Goal: Task Accomplishment & Management: Manage account settings

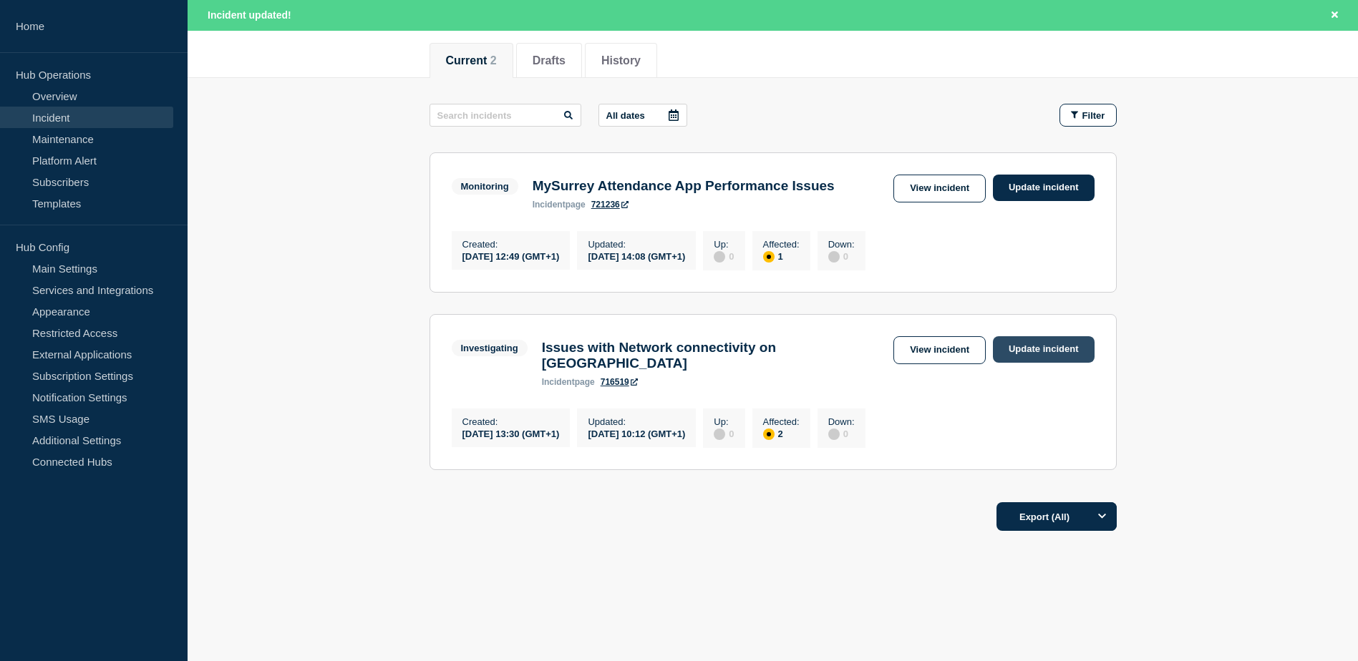
click at [1030, 336] on link "Update incident" at bounding box center [1044, 349] width 102 height 26
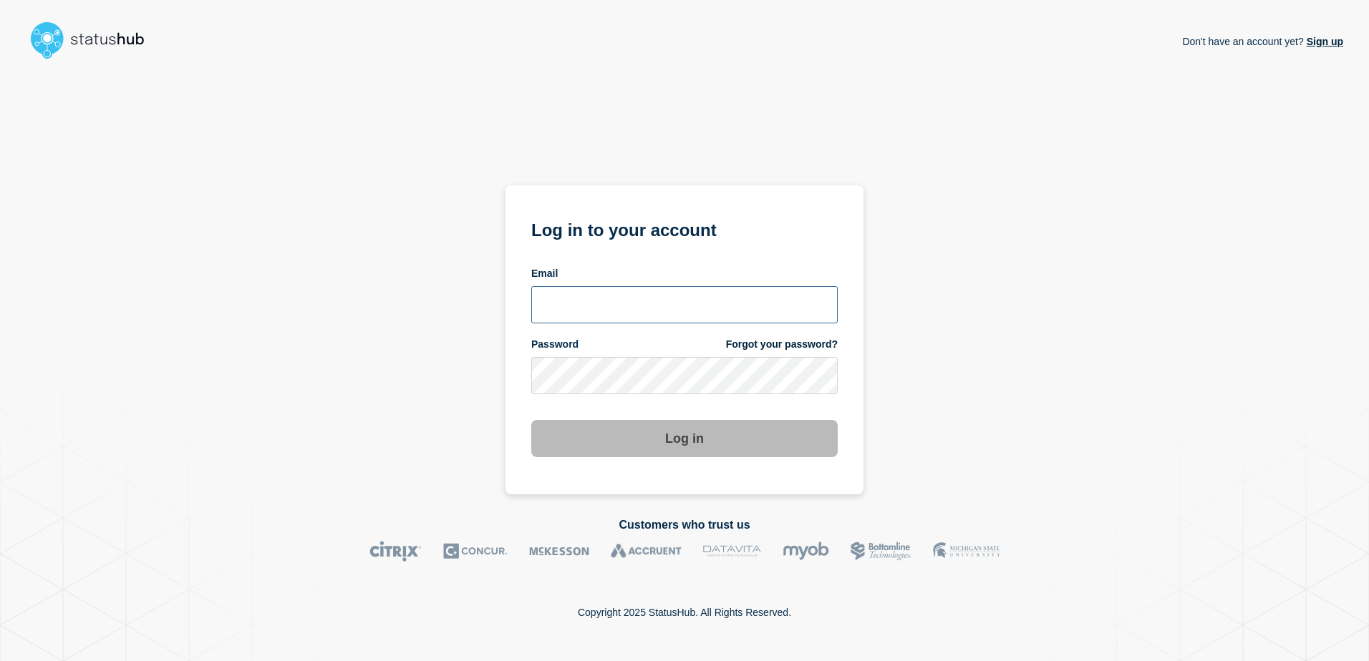
type input "tracey.taylor@surrey.ac.uk"
click at [704, 438] on button "Log in" at bounding box center [684, 438] width 306 height 37
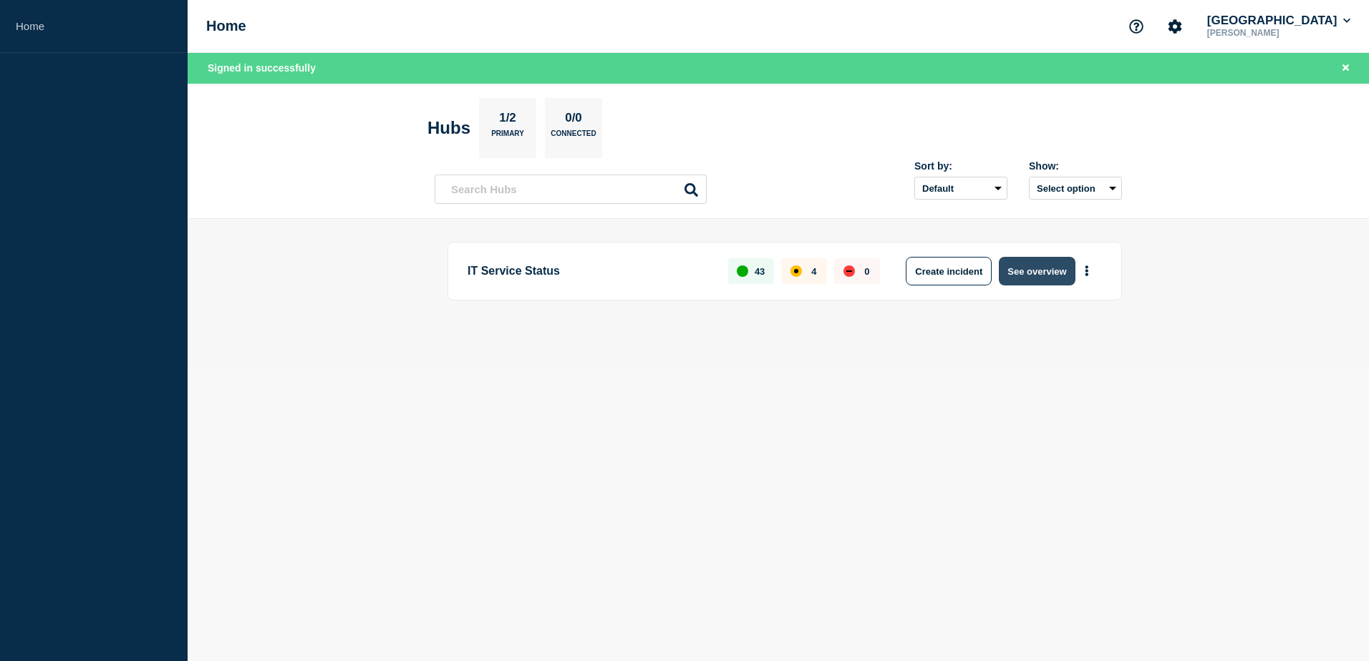
click at [1020, 277] on button "See overview" at bounding box center [1037, 271] width 76 height 29
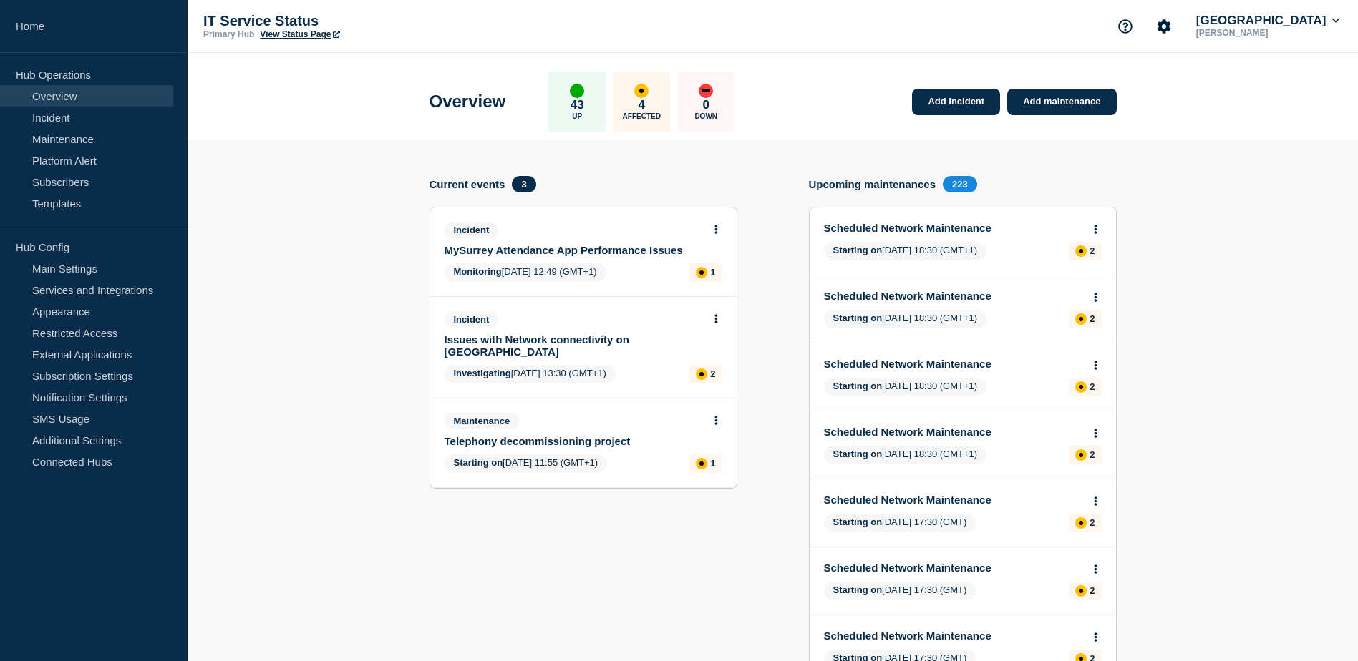
click at [561, 334] on link "Issues with Network connectivity on [GEOGRAPHIC_DATA]" at bounding box center [574, 346] width 258 height 24
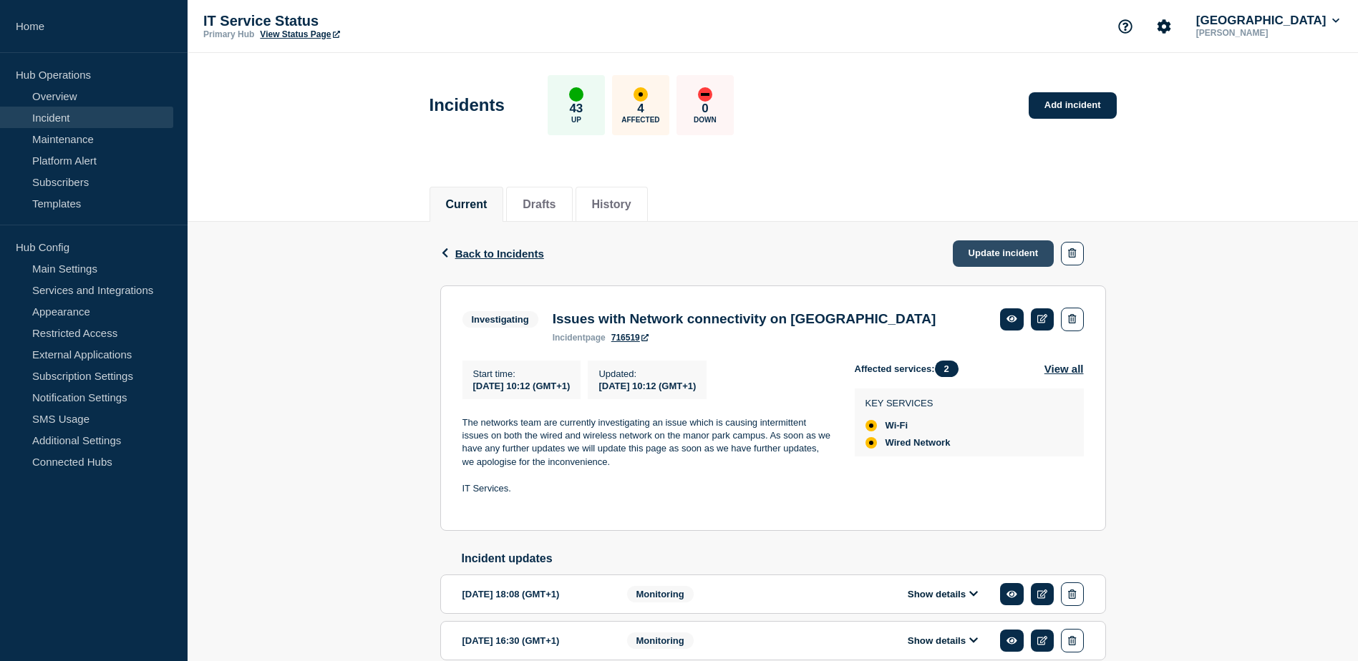
click at [1031, 261] on link "Update incident" at bounding box center [1004, 254] width 102 height 26
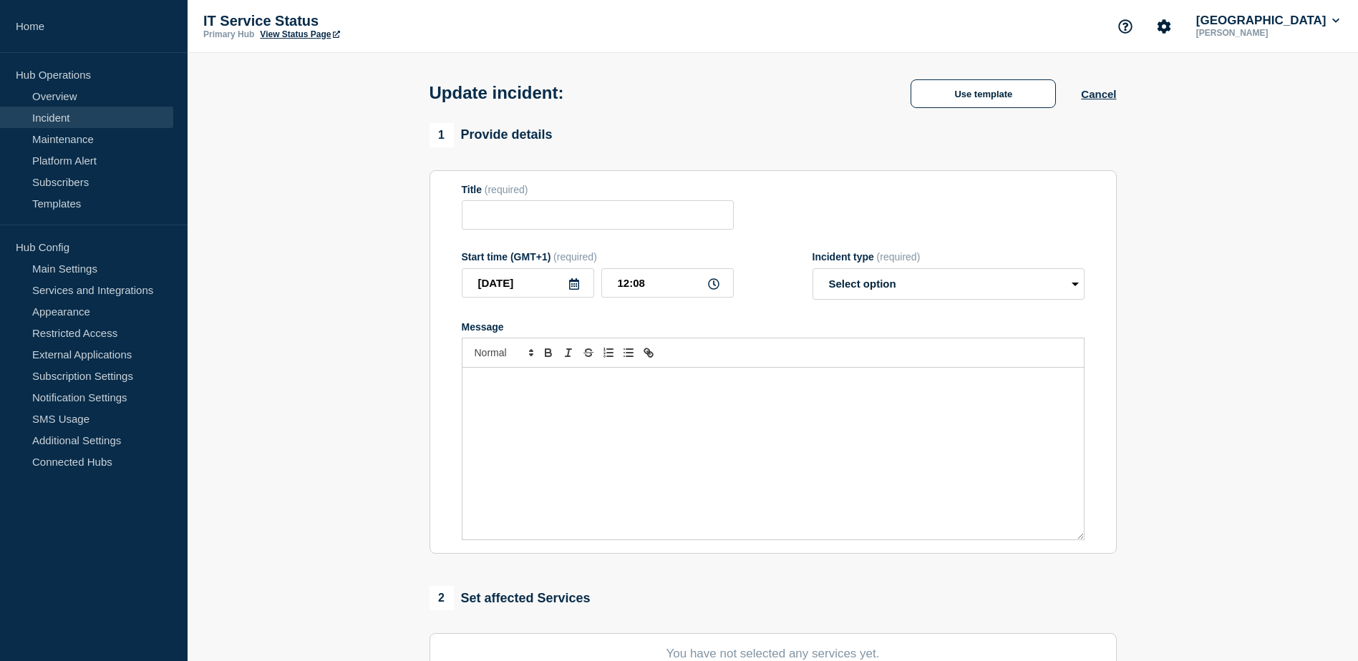
type input "Issues with Network connectivity on [GEOGRAPHIC_DATA]"
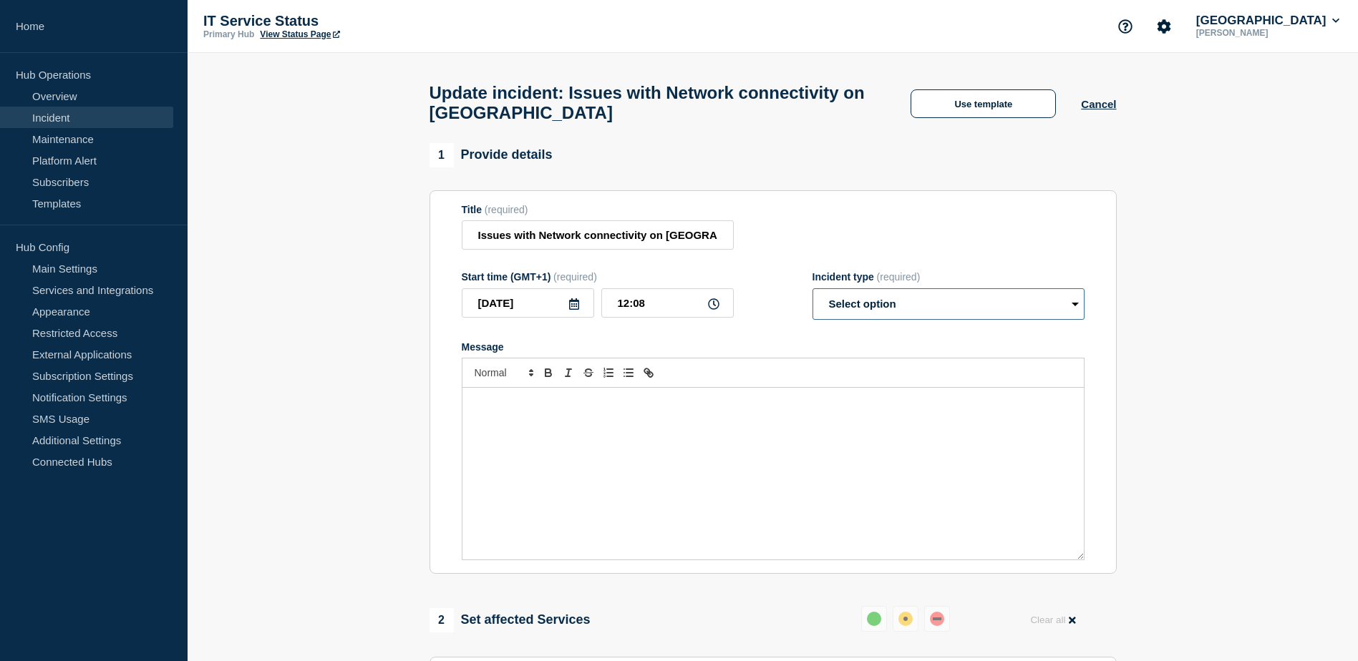
click at [1073, 314] on select "Select option Investigating Identified Monitoring Resolved" at bounding box center [948, 303] width 272 height 31
select select "monitoring"
click at [812, 295] on select "Select option Investigating Identified Monitoring Resolved" at bounding box center [948, 303] width 272 height 31
click at [942, 419] on div "Message" at bounding box center [772, 474] width 621 height 172
click at [968, 407] on p "A workaround has now been implemented that has stabilized the issues on Manor p…" at bounding box center [773, 410] width 600 height 26
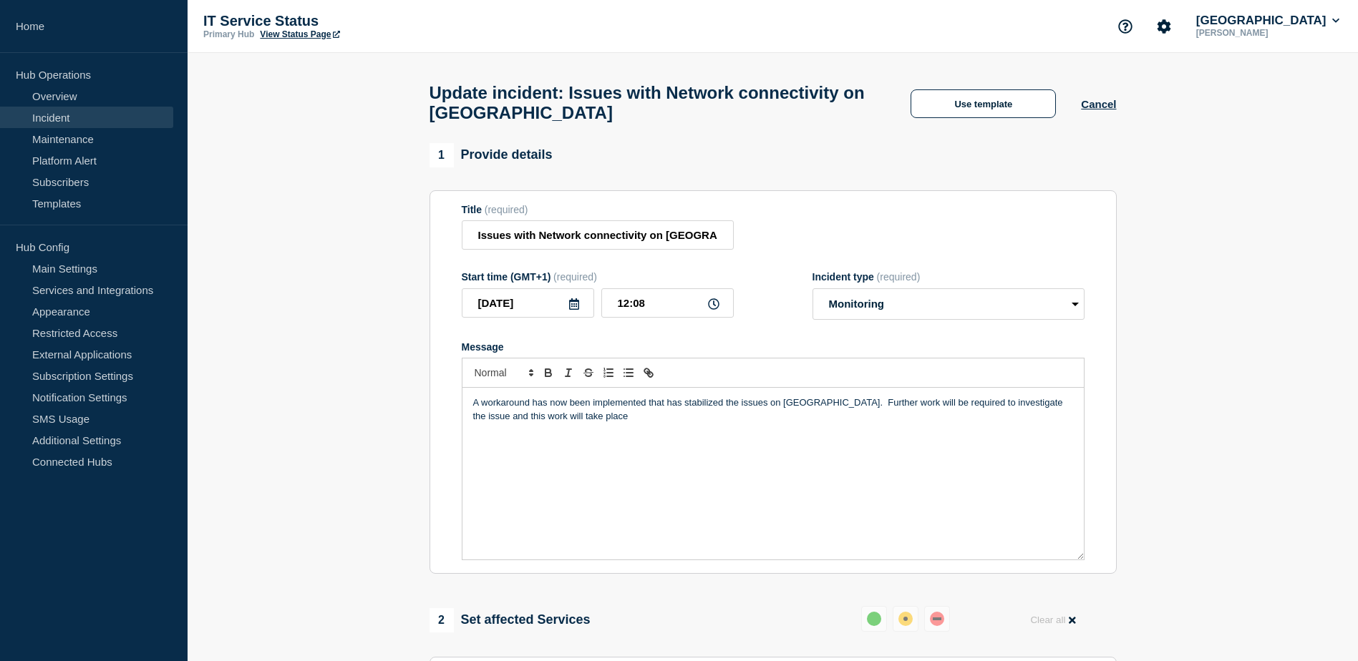
click at [663, 419] on p "A workaround has now been implemented that has stabilized the issues on Manor p…" at bounding box center [773, 410] width 600 height 26
drag, startPoint x: 514, startPoint y: 449, endPoint x: 655, endPoint y: 480, distance: 144.5
click at [641, 482] on div "A workaround has now been implemented that has stabilized the issues on Manor p…" at bounding box center [772, 474] width 621 height 172
click at [676, 445] on p "We apologise for any inconvenience caused." at bounding box center [773, 443] width 600 height 13
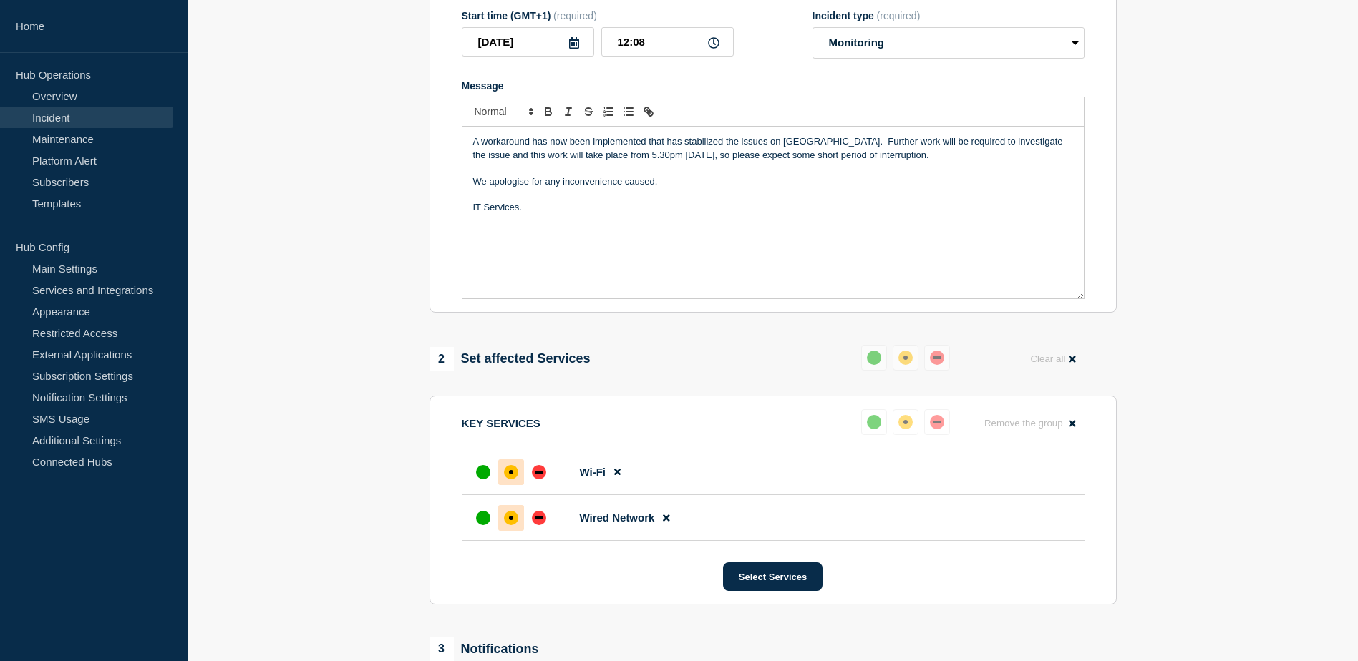
scroll to position [286, 0]
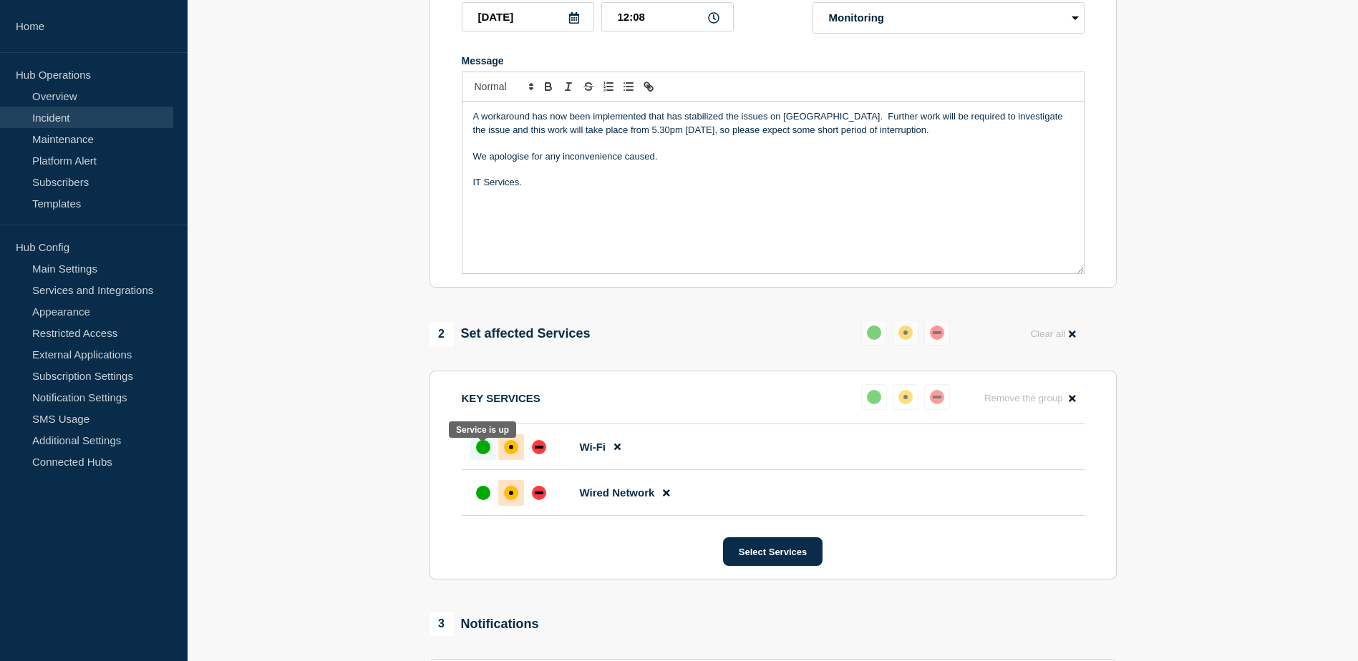
click at [482, 455] on div "up" at bounding box center [483, 447] width 14 height 14
click at [483, 500] on div "up" at bounding box center [483, 493] width 14 height 14
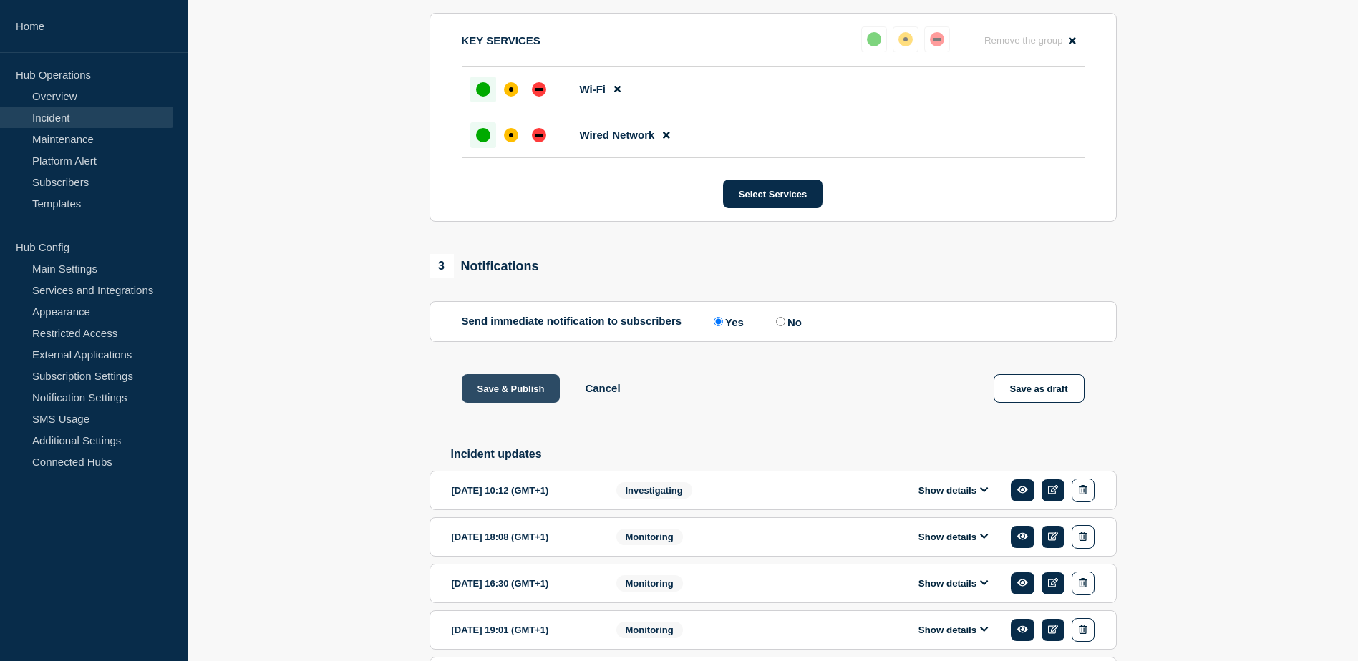
click at [533, 399] on button "Save & Publish" at bounding box center [511, 388] width 99 height 29
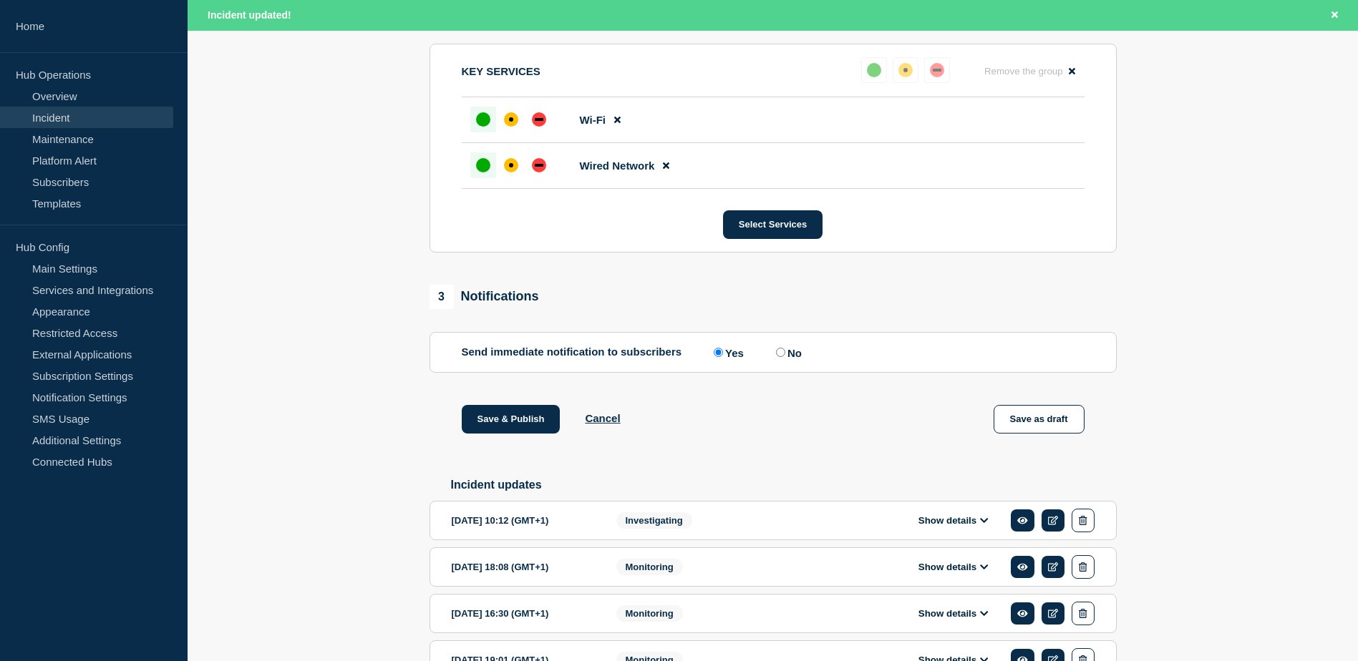
scroll to position [675, 0]
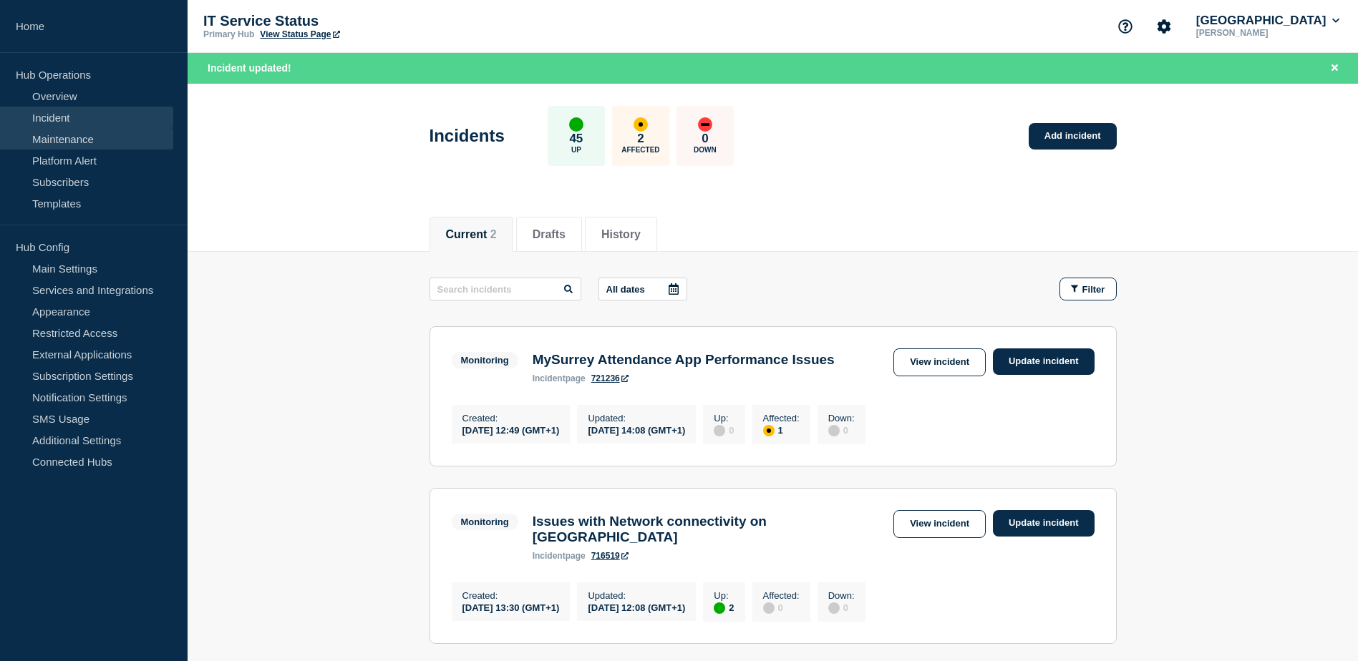
click at [72, 133] on link "Maintenance" at bounding box center [86, 138] width 173 height 21
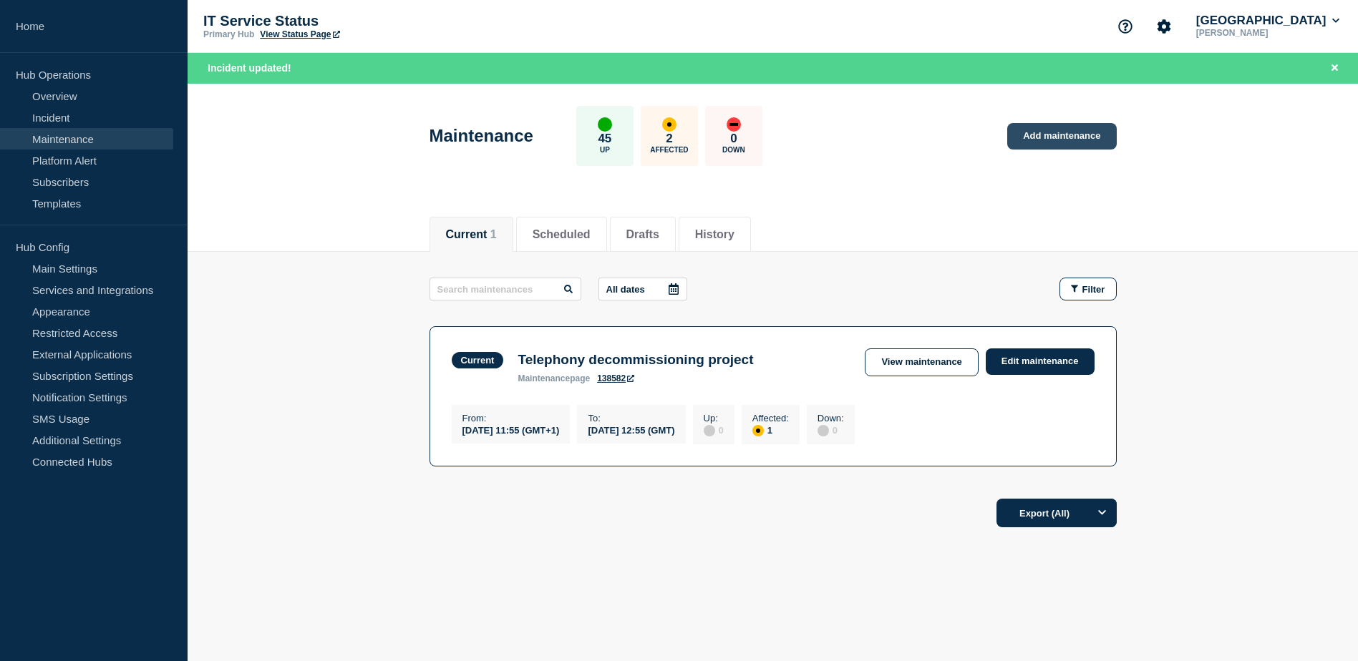
click at [1044, 130] on link "Add maintenance" at bounding box center [1061, 136] width 109 height 26
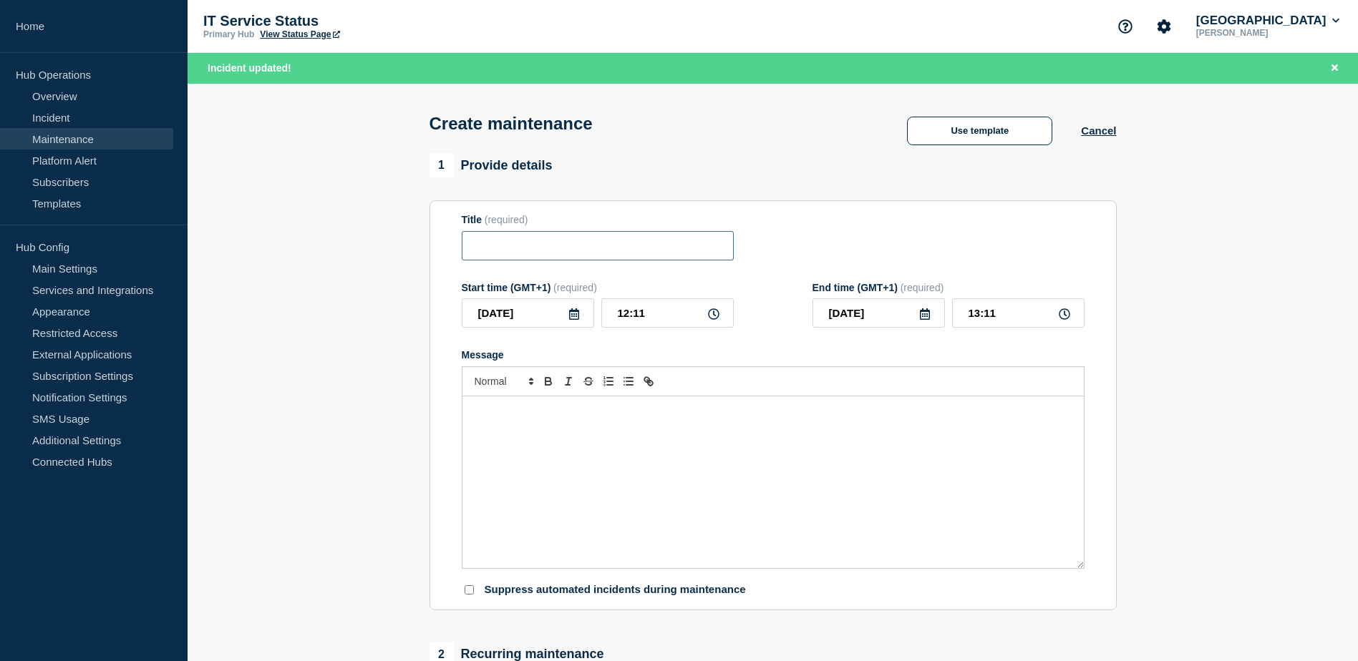
click at [694, 253] on input "Title" at bounding box center [598, 245] width 272 height 29
type input "M"
click at [1102, 129] on button "Cancel" at bounding box center [1098, 131] width 35 height 12
